Goal: Find specific page/section: Find specific page/section

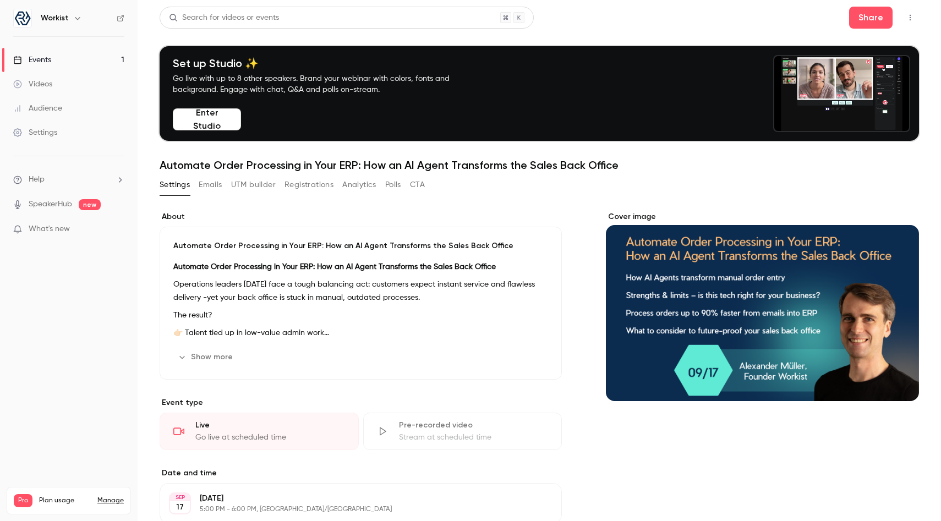
click at [253, 184] on button "UTM builder" at bounding box center [253, 185] width 45 height 18
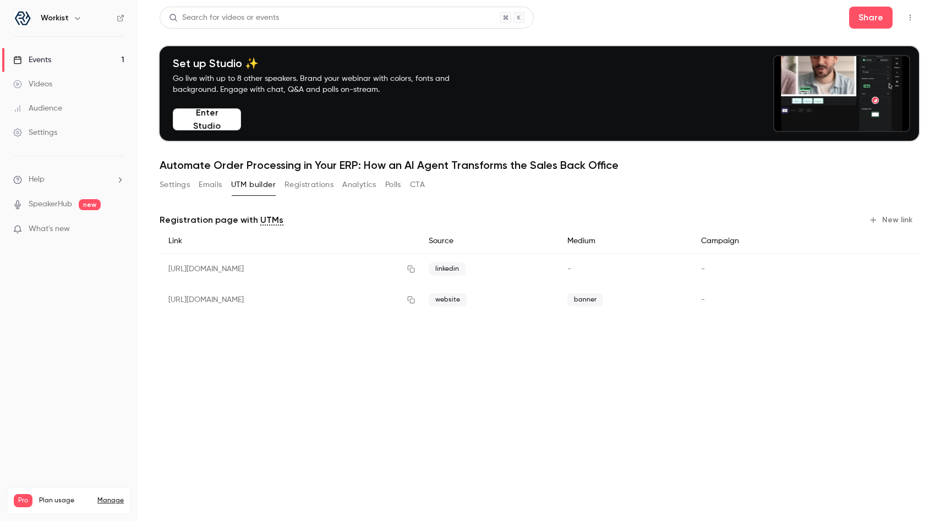
click at [178, 184] on button "Settings" at bounding box center [175, 185] width 30 height 18
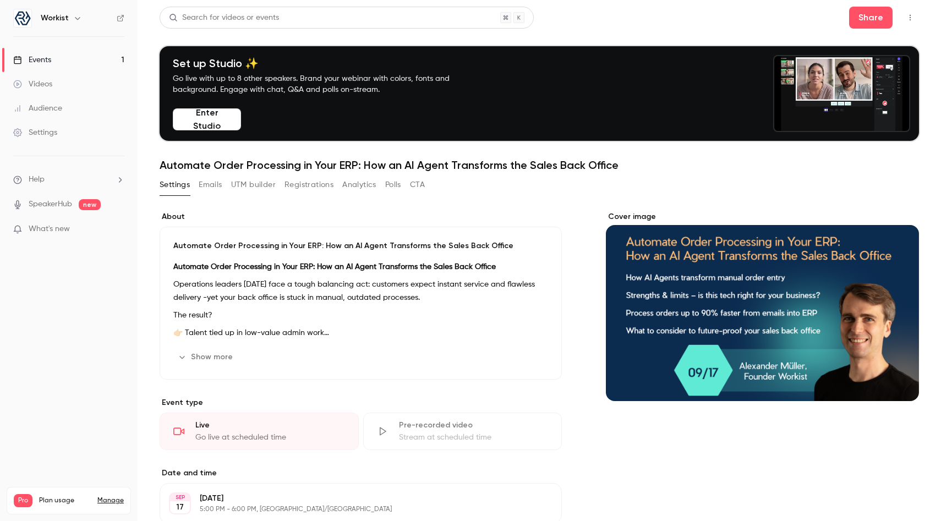
click at [346, 183] on button "Analytics" at bounding box center [359, 185] width 34 height 18
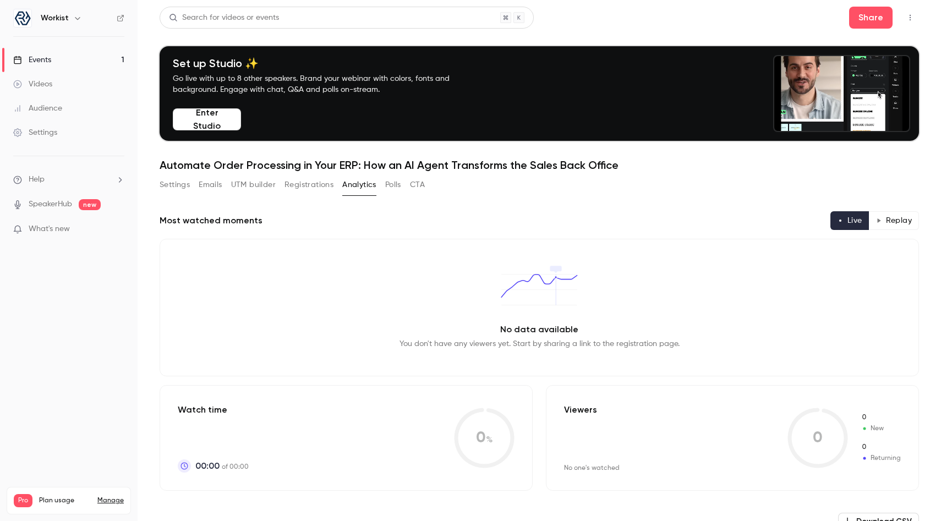
click at [315, 187] on button "Registrations" at bounding box center [309, 185] width 49 height 18
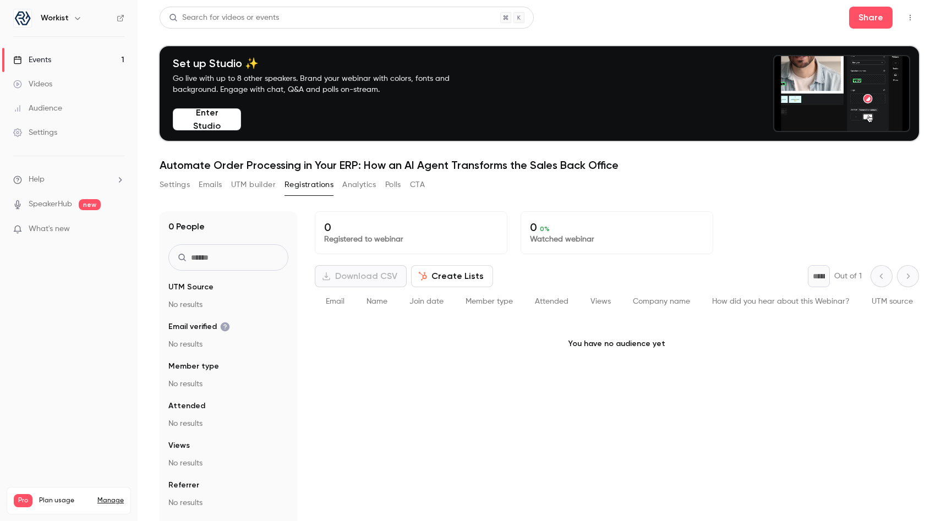
click at [354, 188] on button "Analytics" at bounding box center [359, 185] width 34 height 18
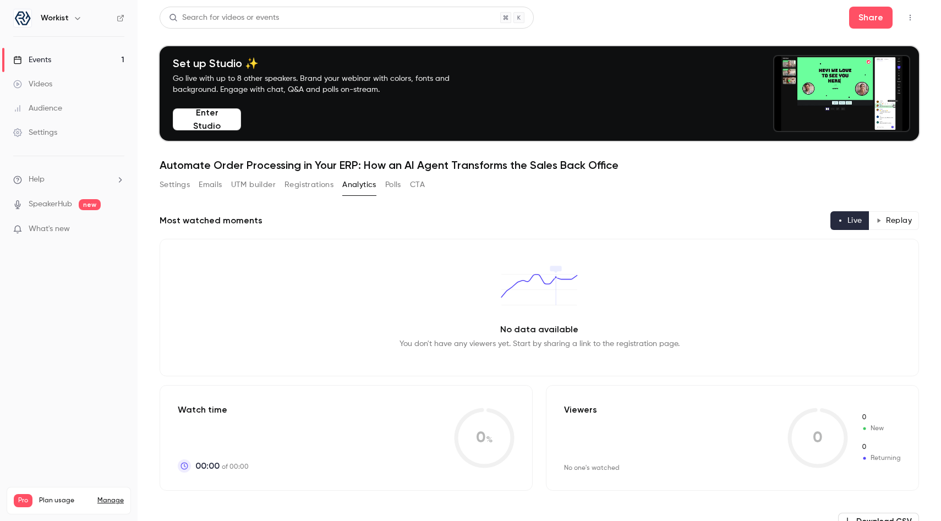
click at [184, 189] on button "Settings" at bounding box center [175, 185] width 30 height 18
